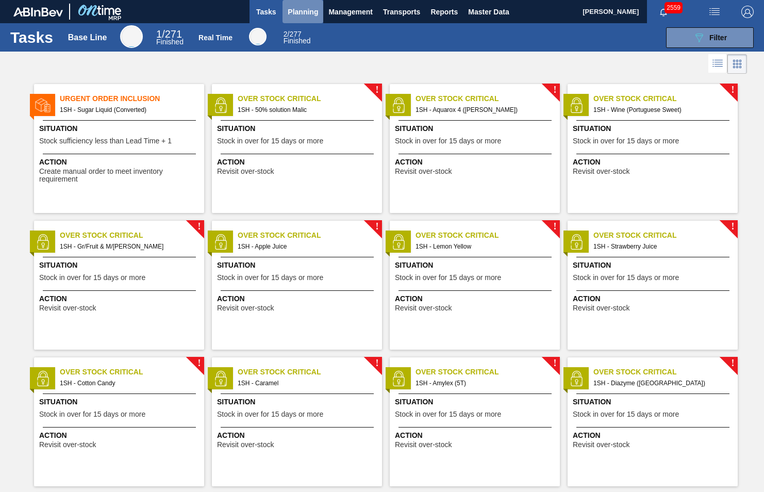
click at [306, 15] on span "Planning" at bounding box center [303, 12] width 30 height 12
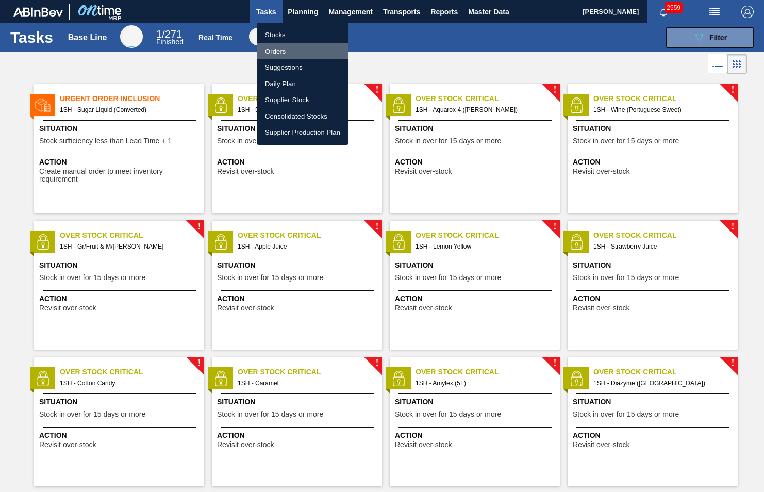
click at [279, 49] on li "Orders" at bounding box center [303, 51] width 92 height 16
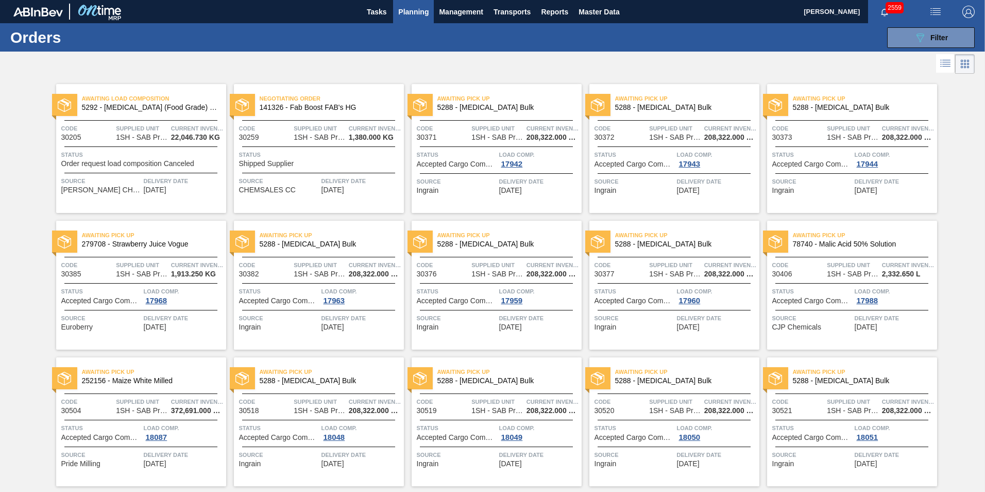
click at [415, 10] on span "Planning" at bounding box center [413, 12] width 30 height 12
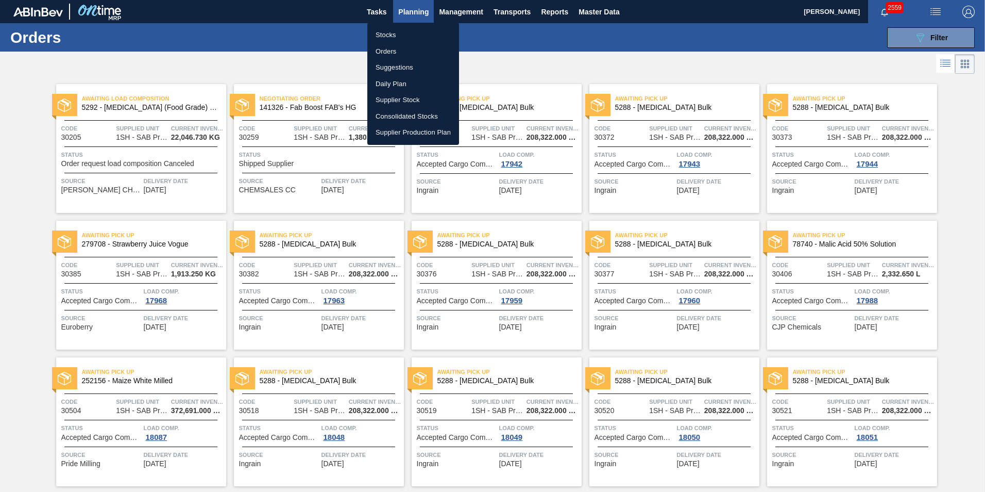
click at [397, 36] on li "Stocks" at bounding box center [413, 35] width 92 height 16
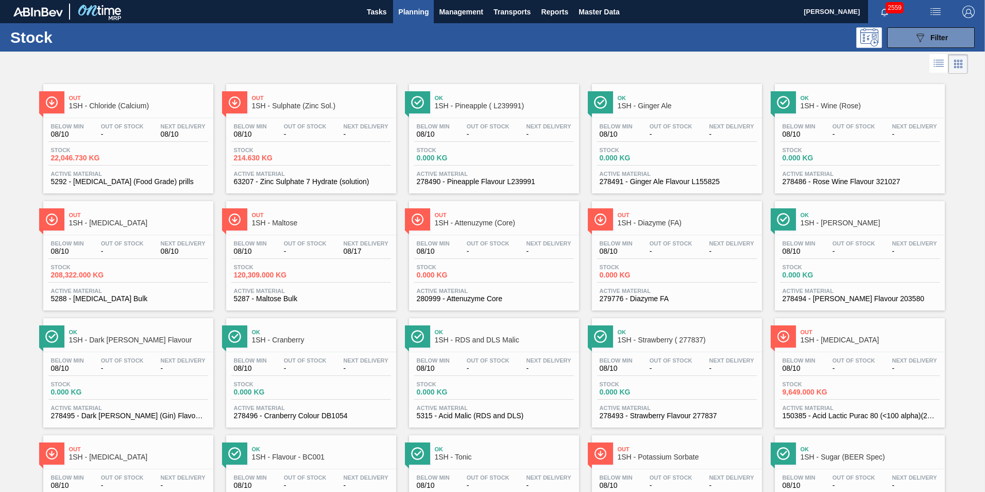
click at [110, 223] on span "1SH - [MEDICAL_DATA]" at bounding box center [138, 223] width 139 height 8
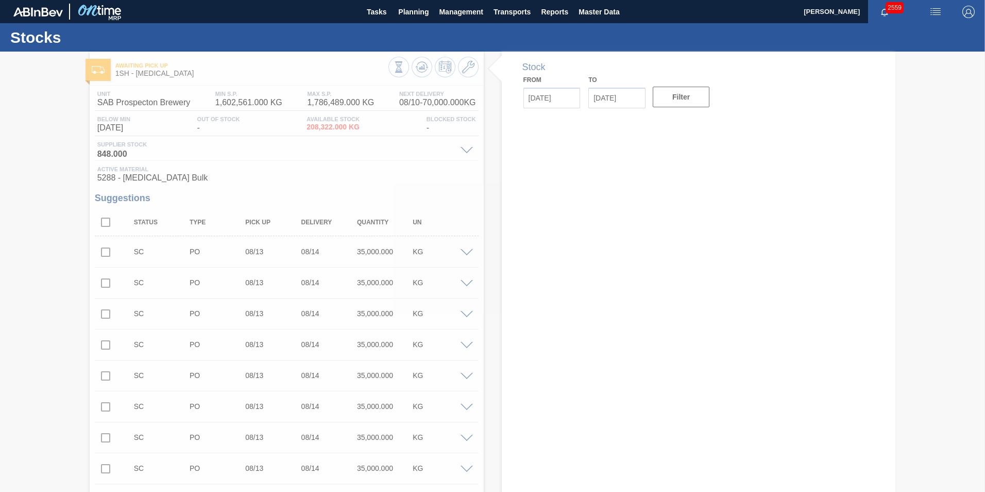
type input "[DATE]"
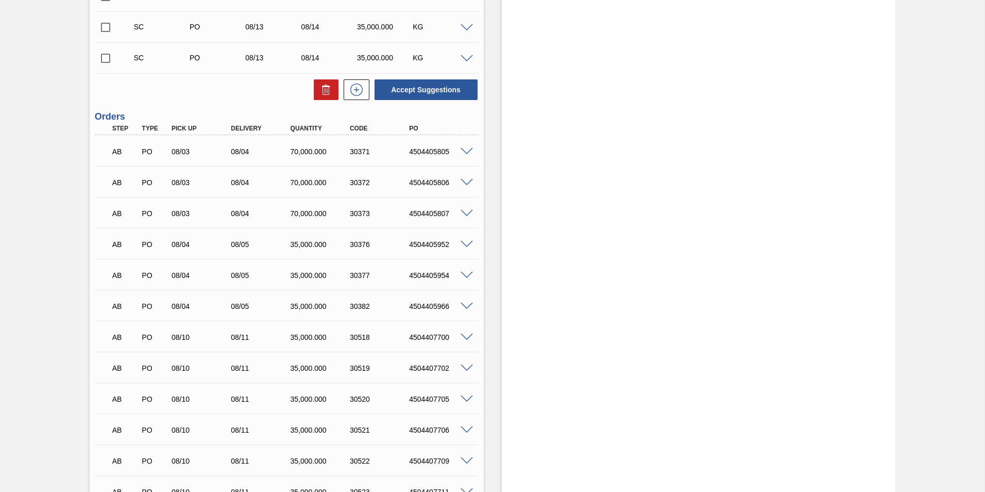
scroll to position [1082, 0]
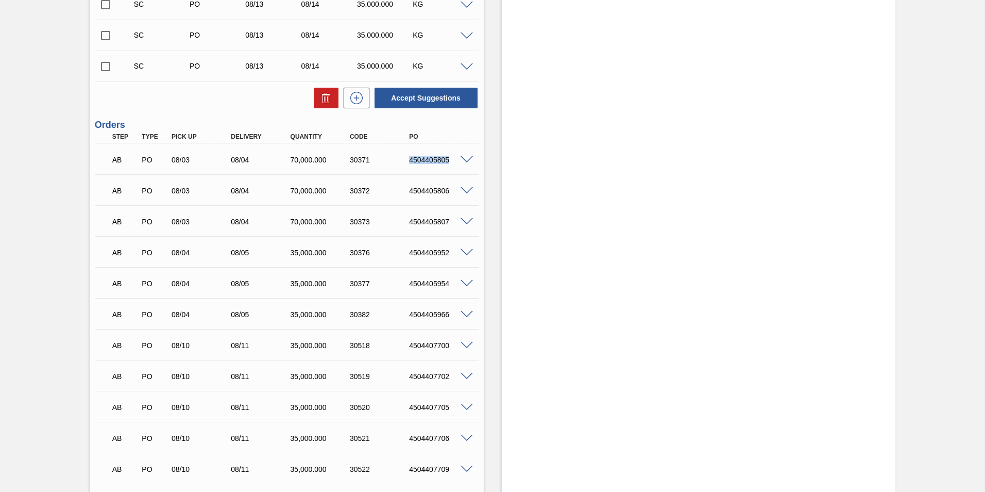
drag, startPoint x: 408, startPoint y: 158, endPoint x: 456, endPoint y: 162, distance: 48.6
click at [456, 162] on div "4504405805" at bounding box center [440, 160] width 66 height 8
copy div "4504405805"
click at [468, 159] on span at bounding box center [467, 160] width 12 height 8
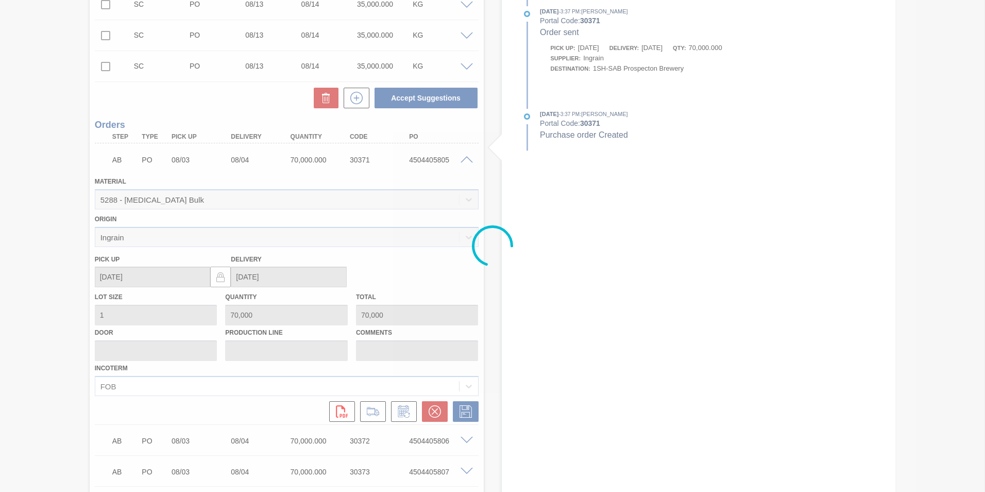
click at [434, 412] on div at bounding box center [492, 246] width 985 height 492
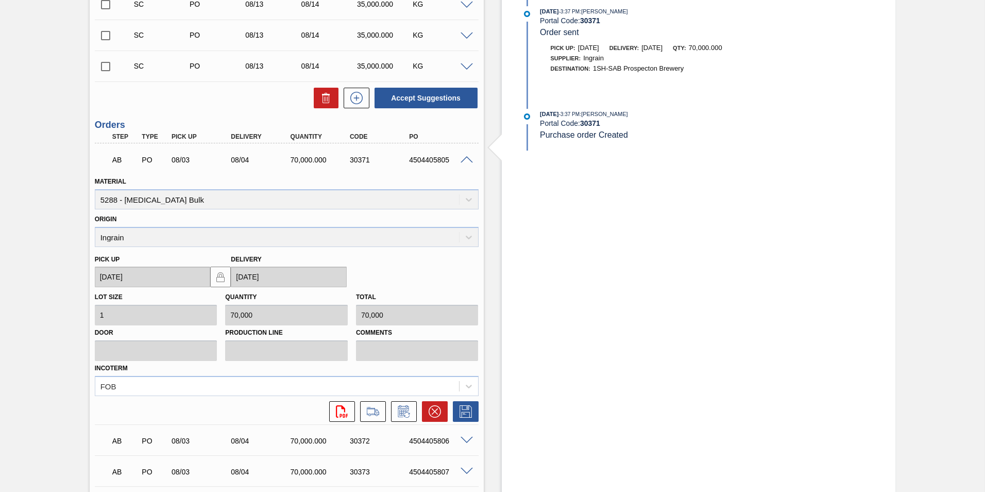
click at [434, 412] on icon at bounding box center [435, 411] width 12 height 12
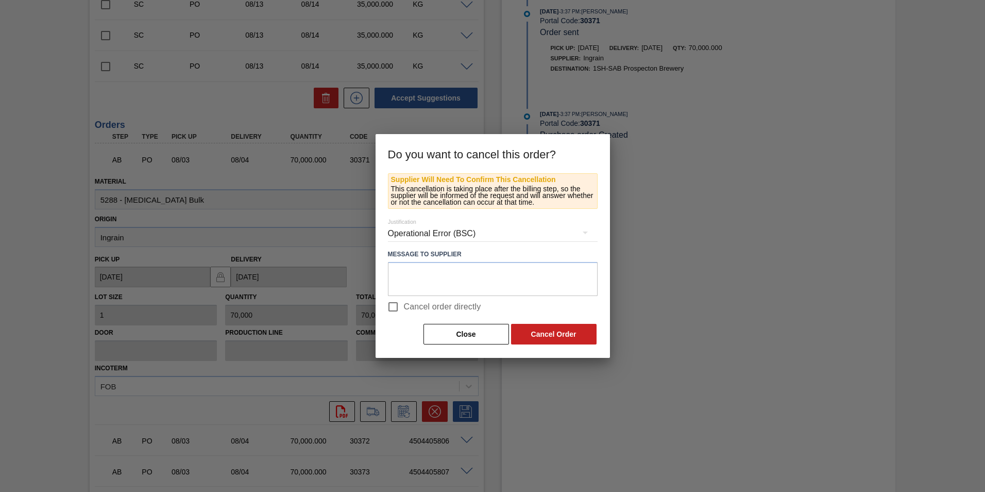
click at [392, 308] on input "Cancel order directly" at bounding box center [393, 307] width 22 height 22
checkbox input "true"
click at [519, 338] on button "Cancel Order" at bounding box center [554, 334] width 86 height 21
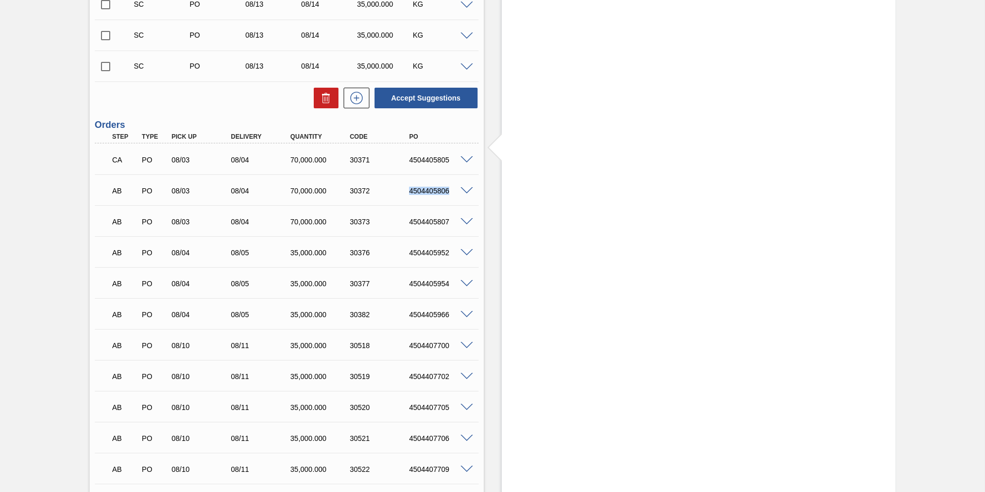
drag, startPoint x: 408, startPoint y: 192, endPoint x: 447, endPoint y: 192, distance: 39.2
click at [447, 192] on div "4504405806" at bounding box center [440, 191] width 66 height 8
copy div "4504405806"
